Goal: Transaction & Acquisition: Purchase product/service

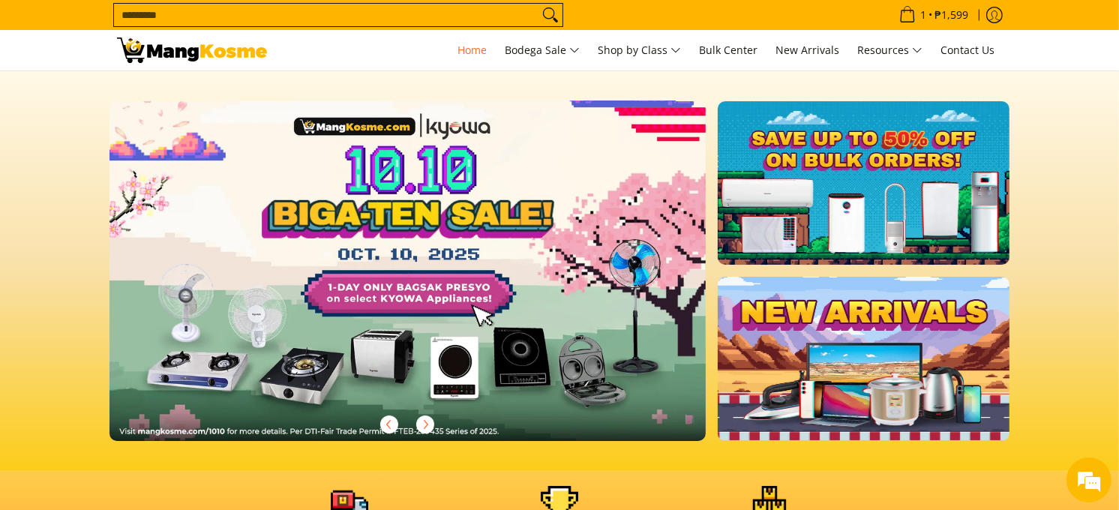
click at [403, 190] on link at bounding box center [431, 283] width 644 height 364
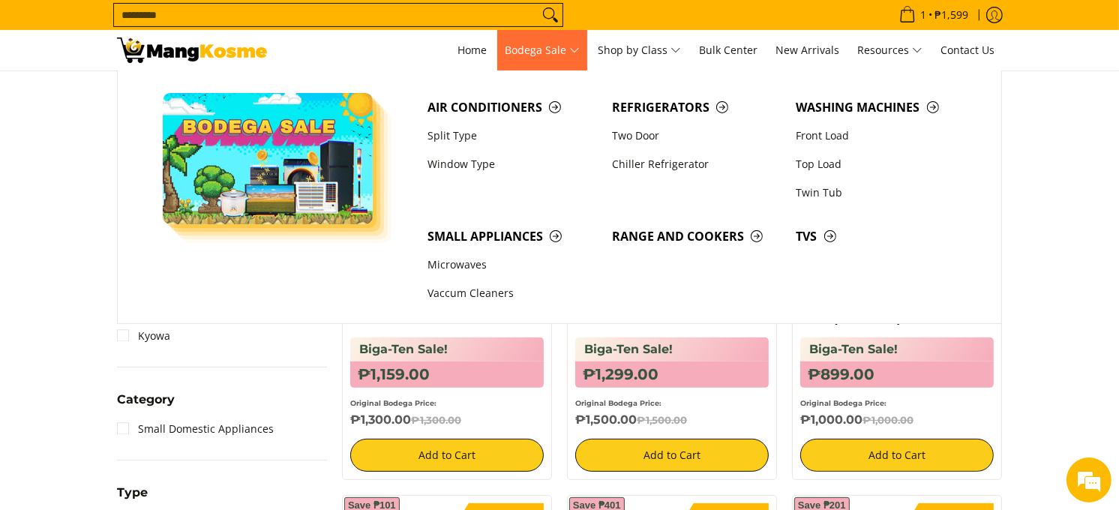
scroll to position [499, 0]
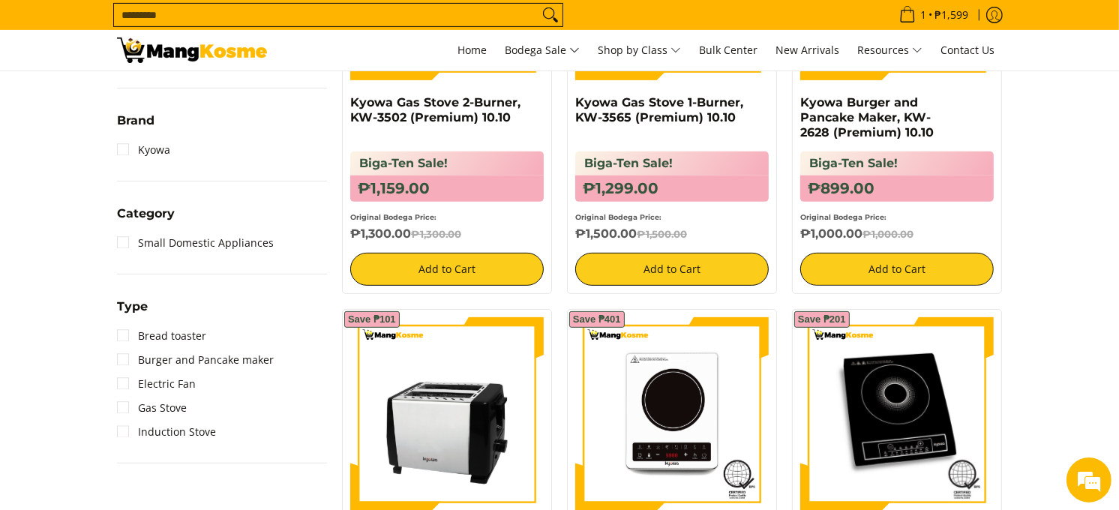
click at [1070, 253] on section "**********" at bounding box center [559, 477] width 1119 height 1353
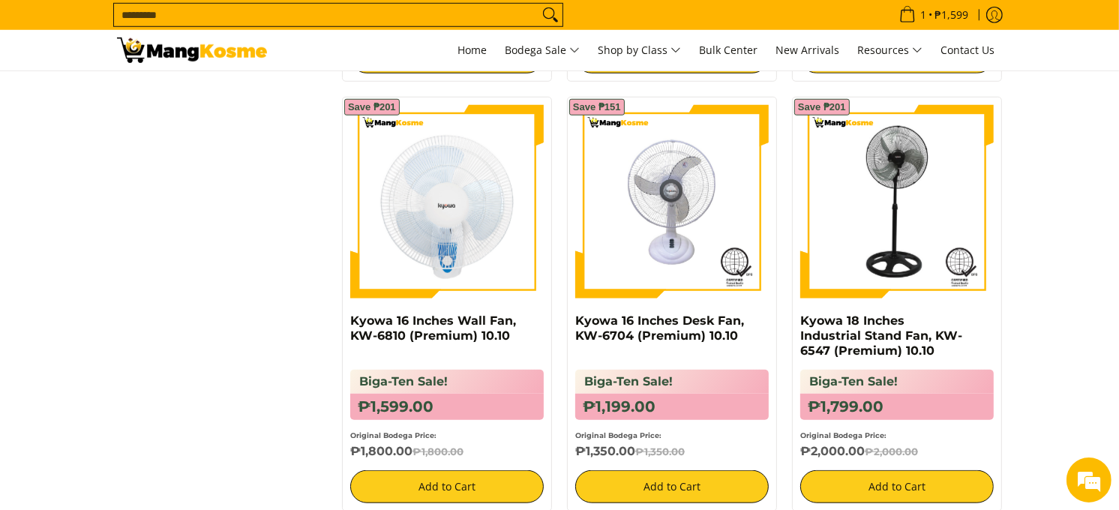
scroll to position [1083, 0]
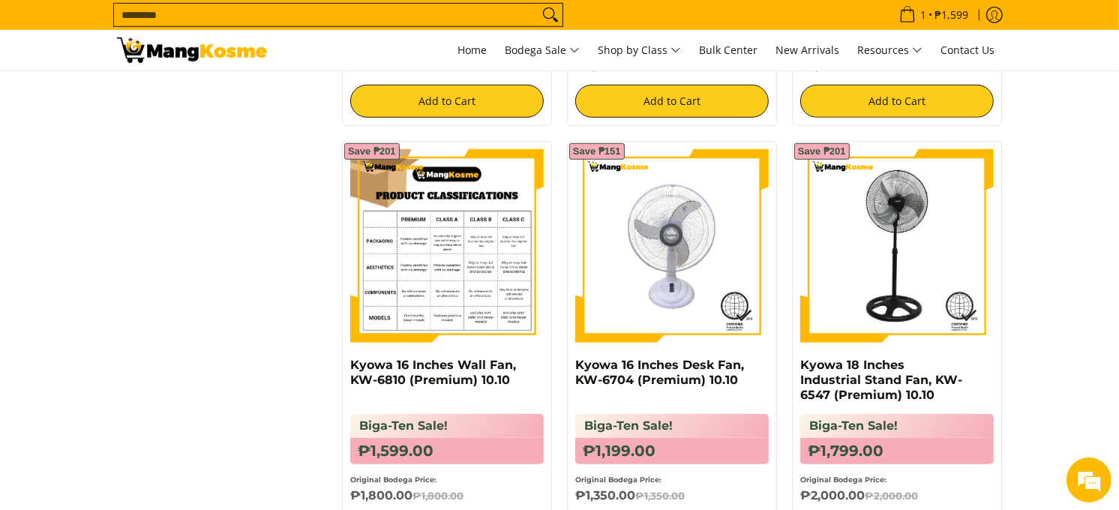
click at [465, 231] on img at bounding box center [446, 245] width 193 height 193
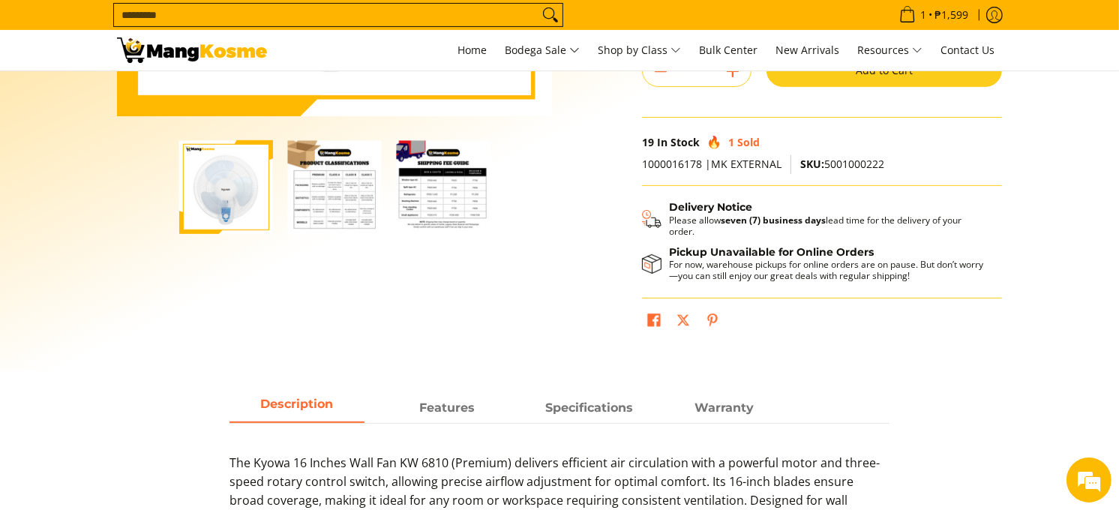
scroll to position [499, 0]
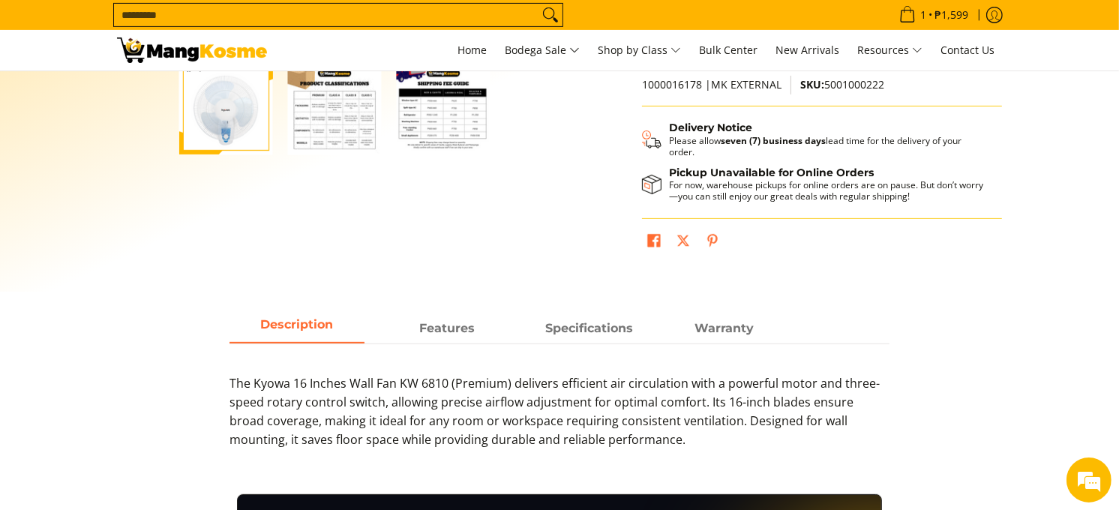
click at [337, 109] on img "Kyowa 16 Inches Wall Fan, KW-6810 (Premium) 10.10-2" at bounding box center [335, 108] width 94 height 94
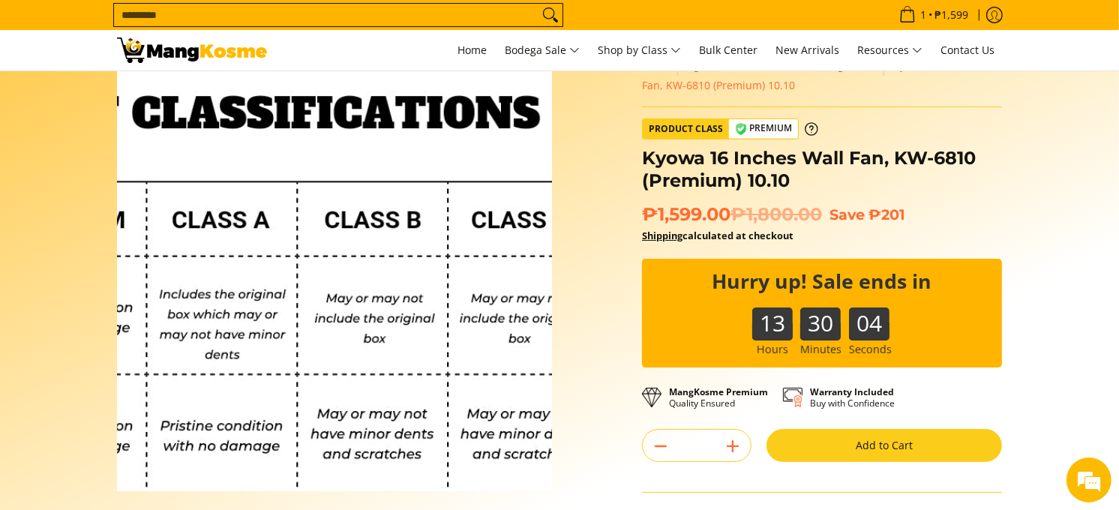
scroll to position [0, 0]
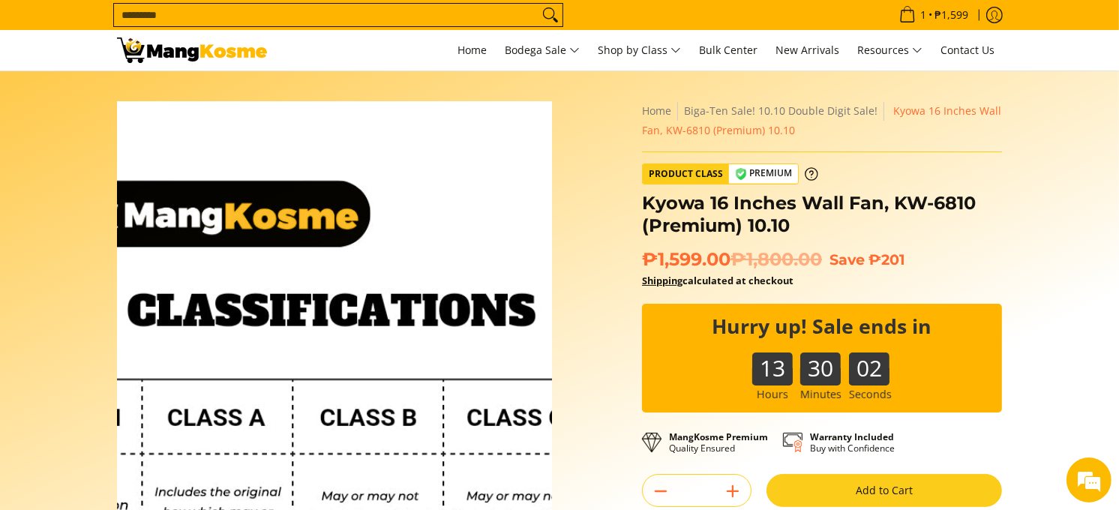
click at [395, 199] on img at bounding box center [334, 318] width 435 height 435
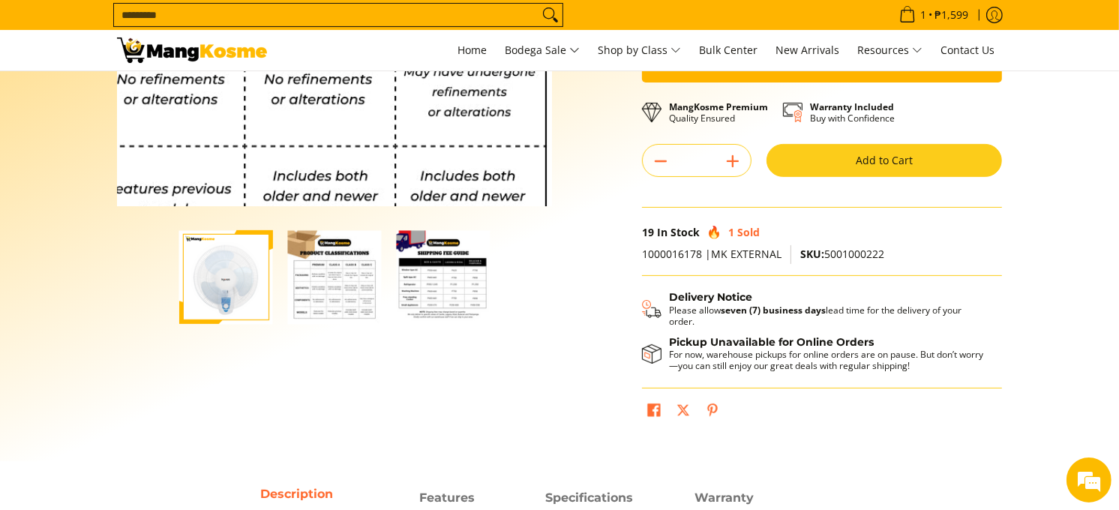
scroll to position [333, 0]
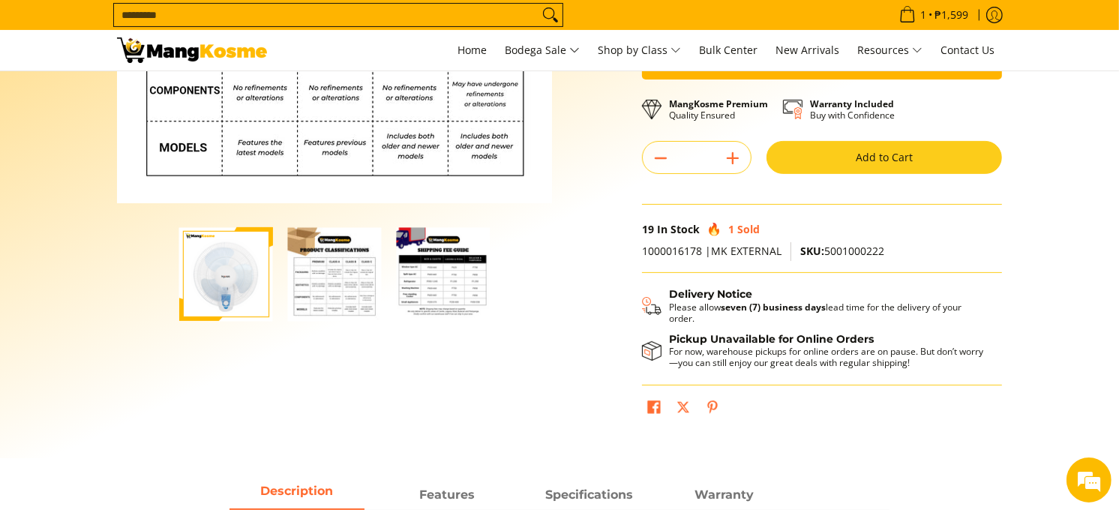
click at [445, 301] on img "Kyowa 16 Inches Wall Fan, KW-6810 (Premium) 10.10-3" at bounding box center [444, 274] width 94 height 94
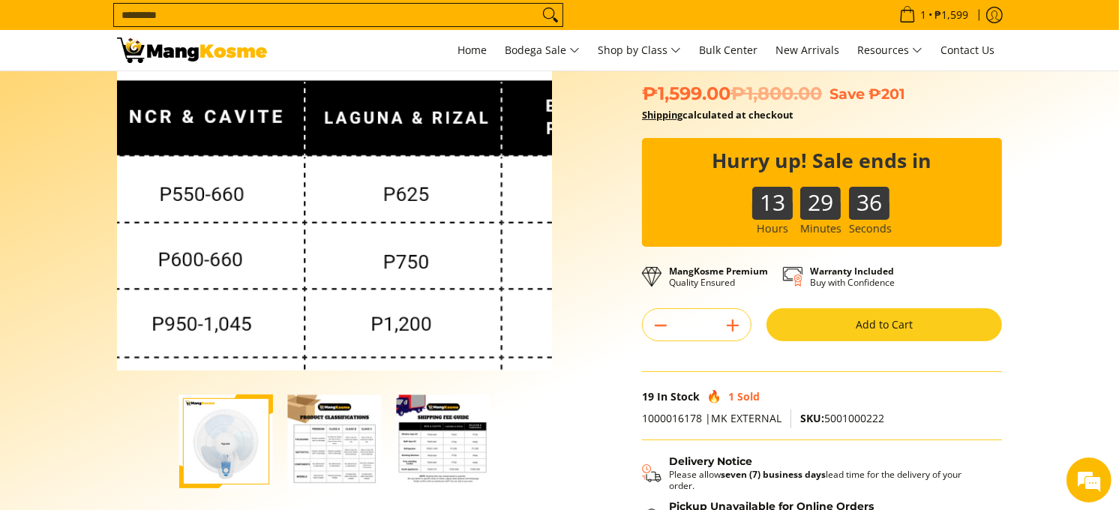
scroll to position [166, 0]
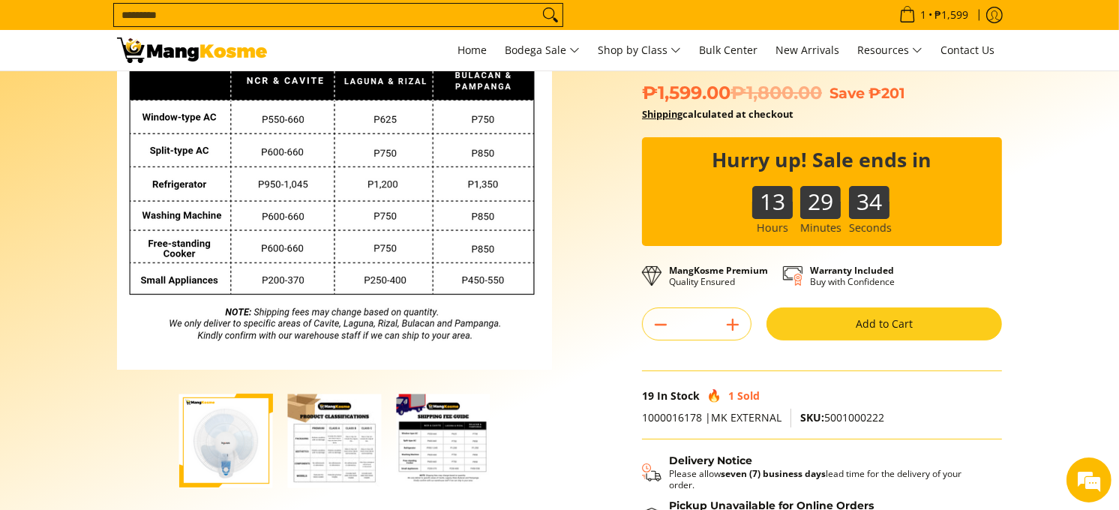
click at [80, 373] on section "Skip to Main Content Enable zoom Disable zoom Enable zoom Disable zoom Enable z…" at bounding box center [559, 265] width 1119 height 720
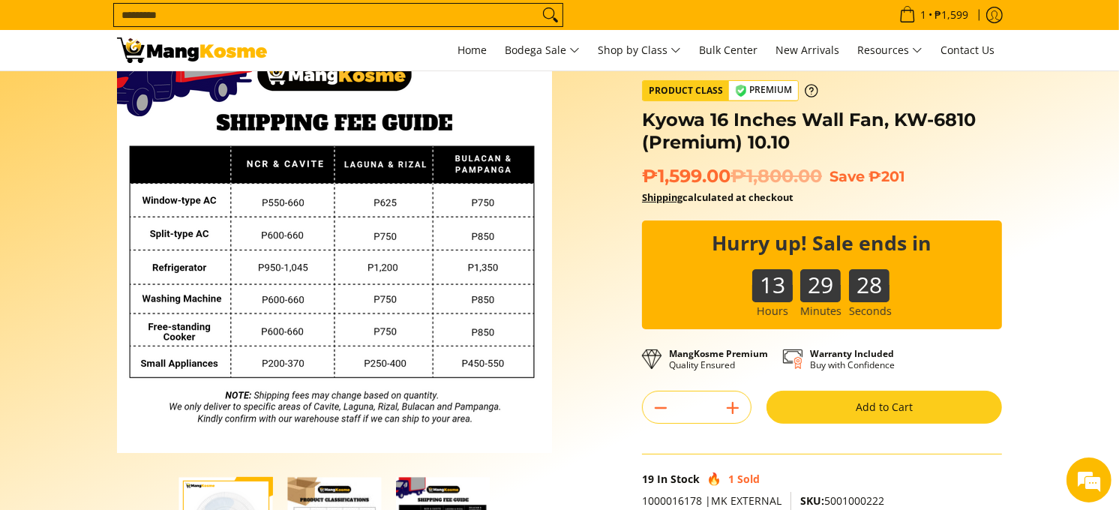
scroll to position [0, 0]
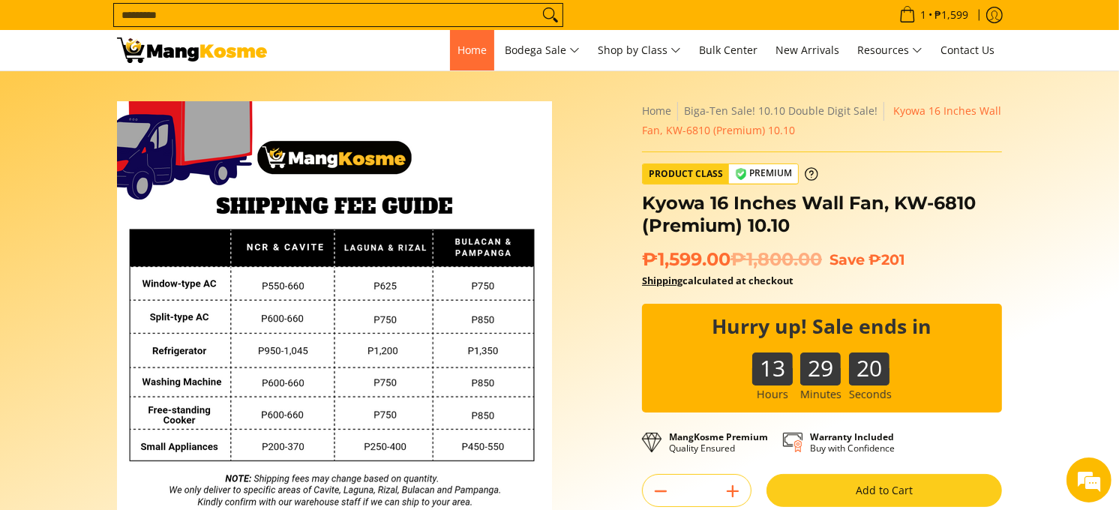
click at [465, 49] on span "Home" at bounding box center [471, 50] width 29 height 14
